Goal: Feedback & Contribution: Leave review/rating

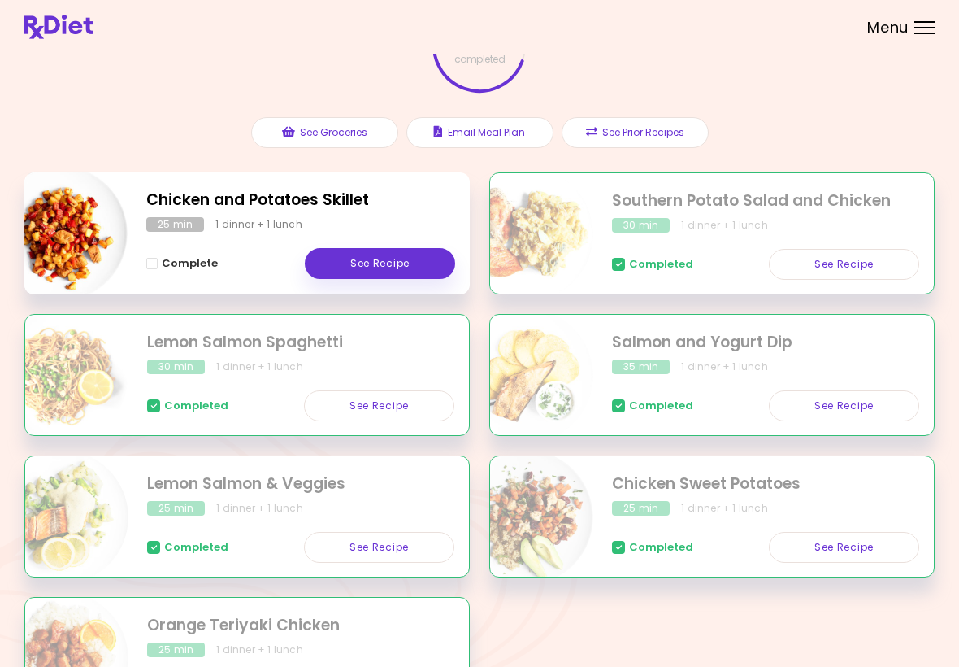
scroll to position [120, 0]
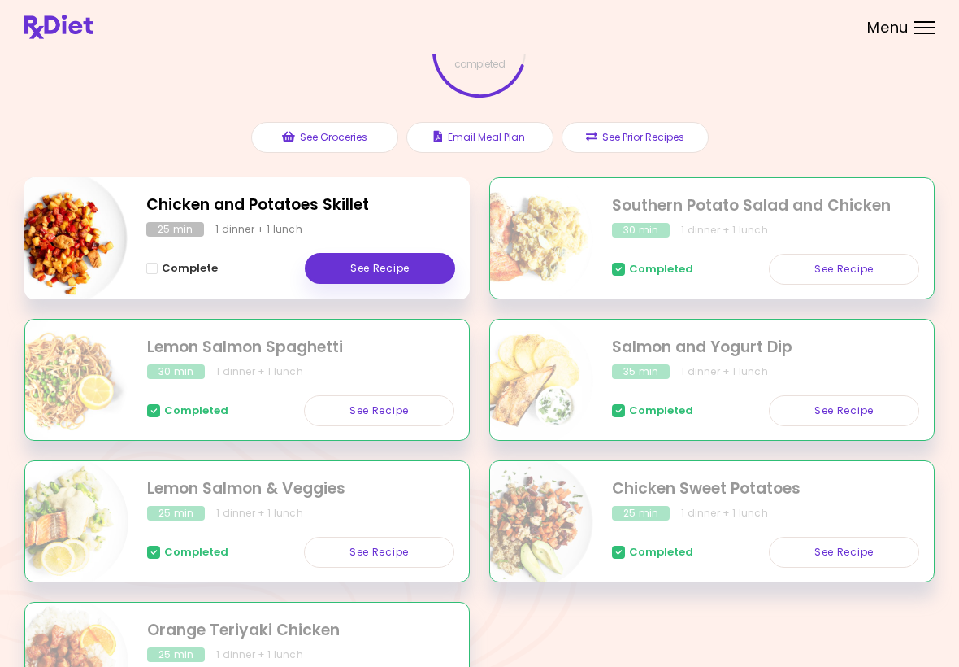
click at [414, 271] on link "See Recipe" at bounding box center [380, 268] width 150 height 31
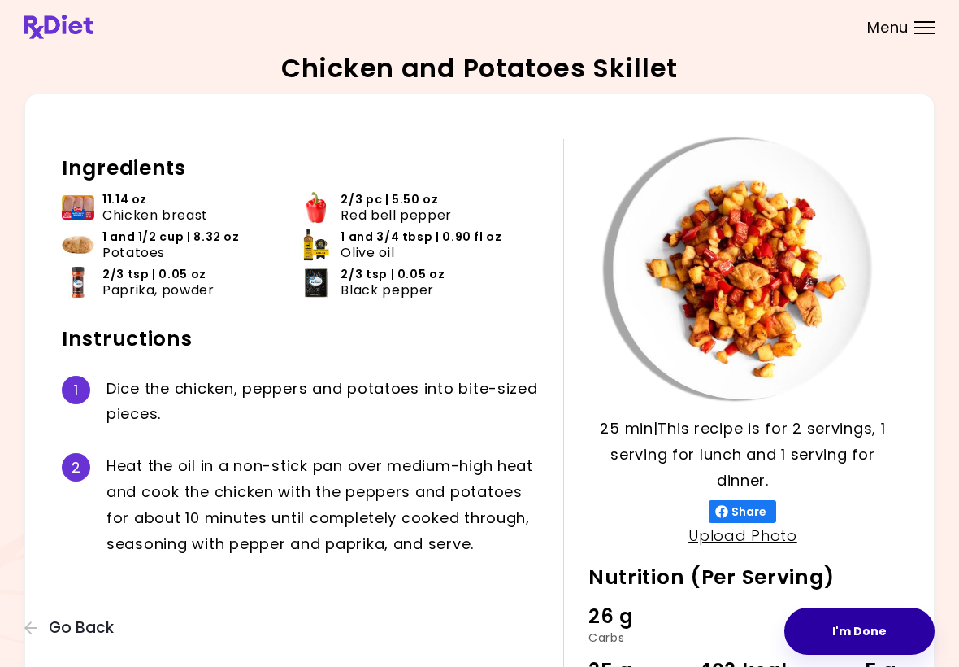
click at [666, 636] on button "I'm Done" at bounding box center [860, 630] width 150 height 47
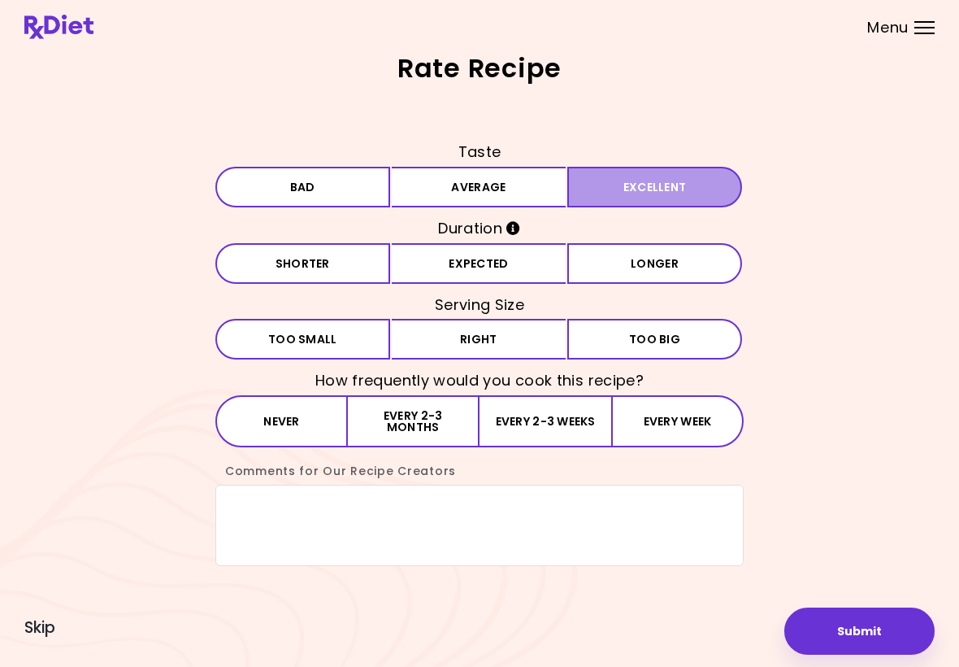
click at [603, 195] on button "Excellent" at bounding box center [655, 187] width 175 height 41
click at [517, 264] on button "Expected" at bounding box center [479, 263] width 175 height 41
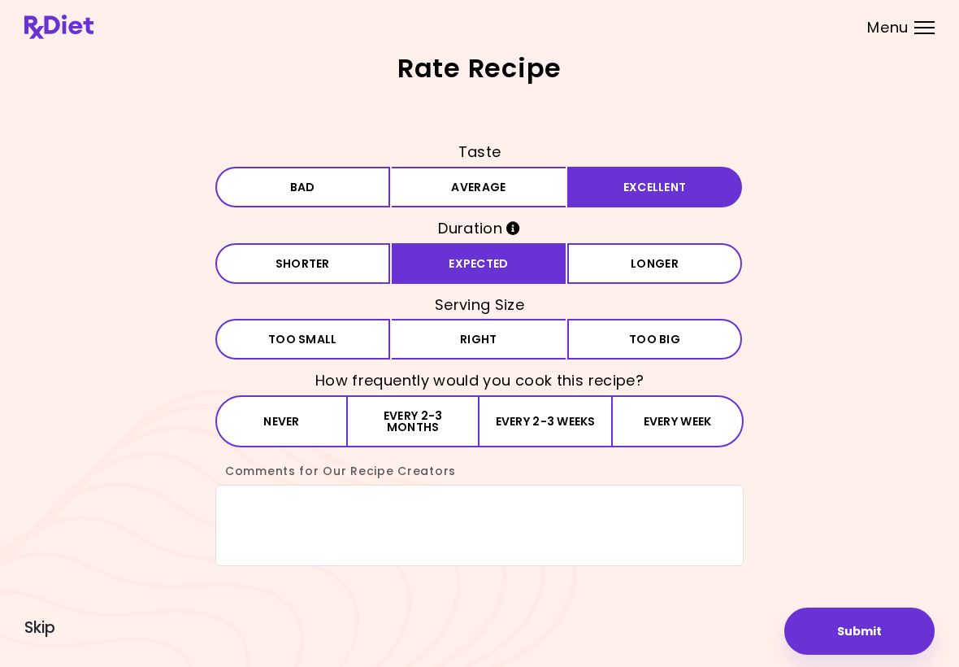
click at [497, 339] on button "Right" at bounding box center [479, 339] width 175 height 41
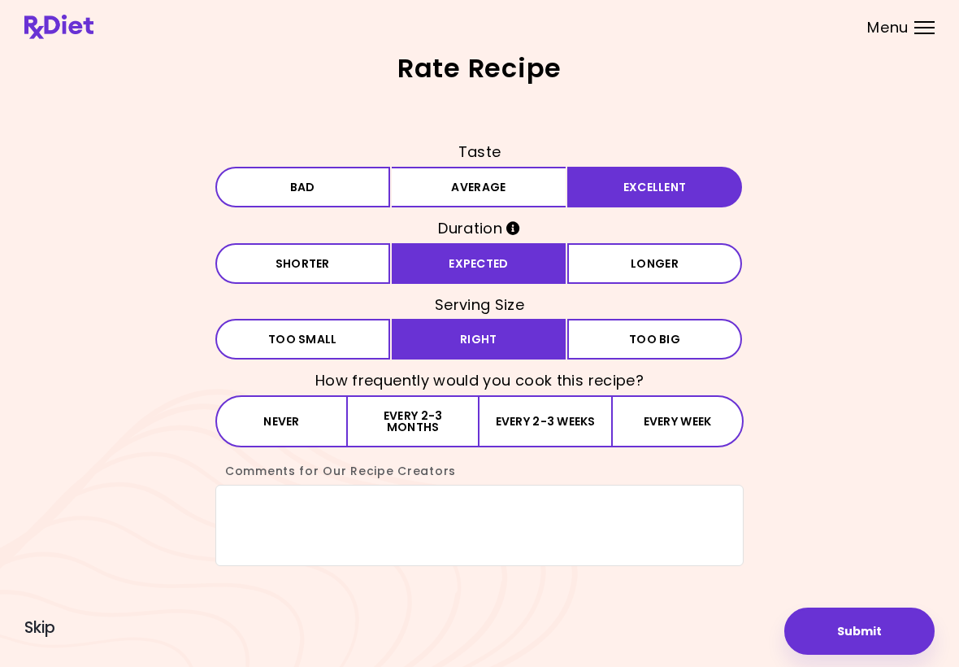
click at [442, 425] on button "Every 2-3 months" at bounding box center [414, 421] width 132 height 52
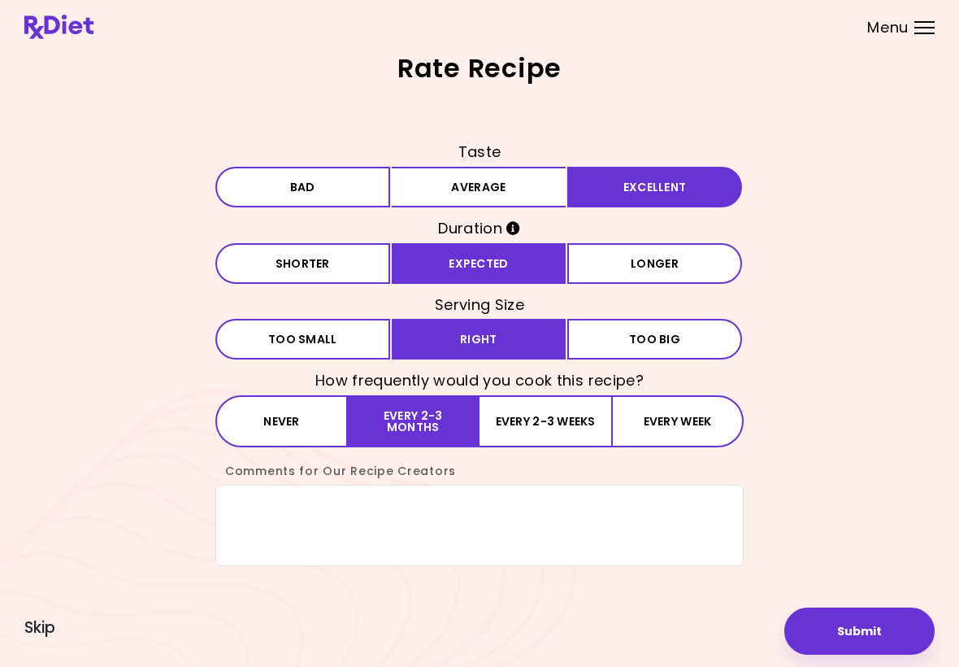
click at [520, 430] on button "Every 2-3 weeks" at bounding box center [546, 421] width 132 height 52
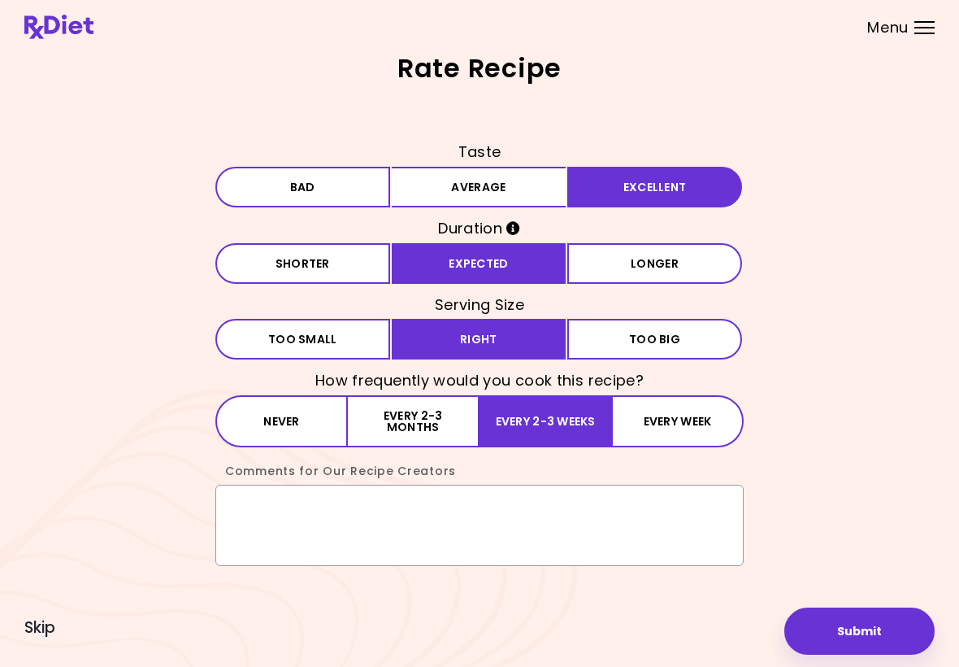
click at [294, 507] on textarea "Comments for Our Recipe Creators" at bounding box center [479, 525] width 529 height 81
type textarea "**********"
click at [666, 633] on button "Submit" at bounding box center [860, 630] width 150 height 47
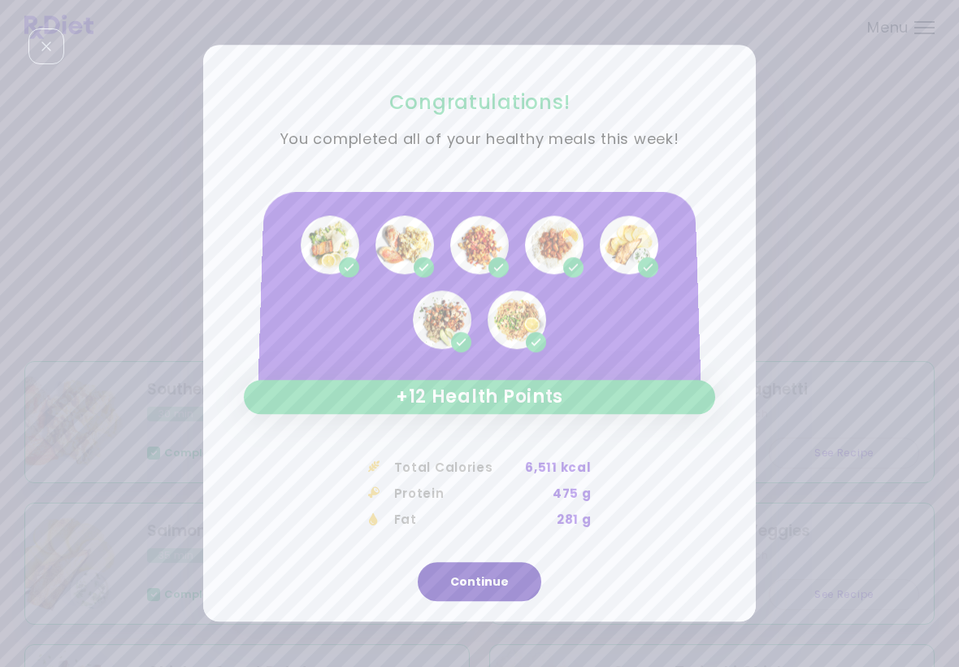
click at [476, 581] on button "Continue" at bounding box center [480, 582] width 124 height 39
